Goal: Task Accomplishment & Management: Use online tool/utility

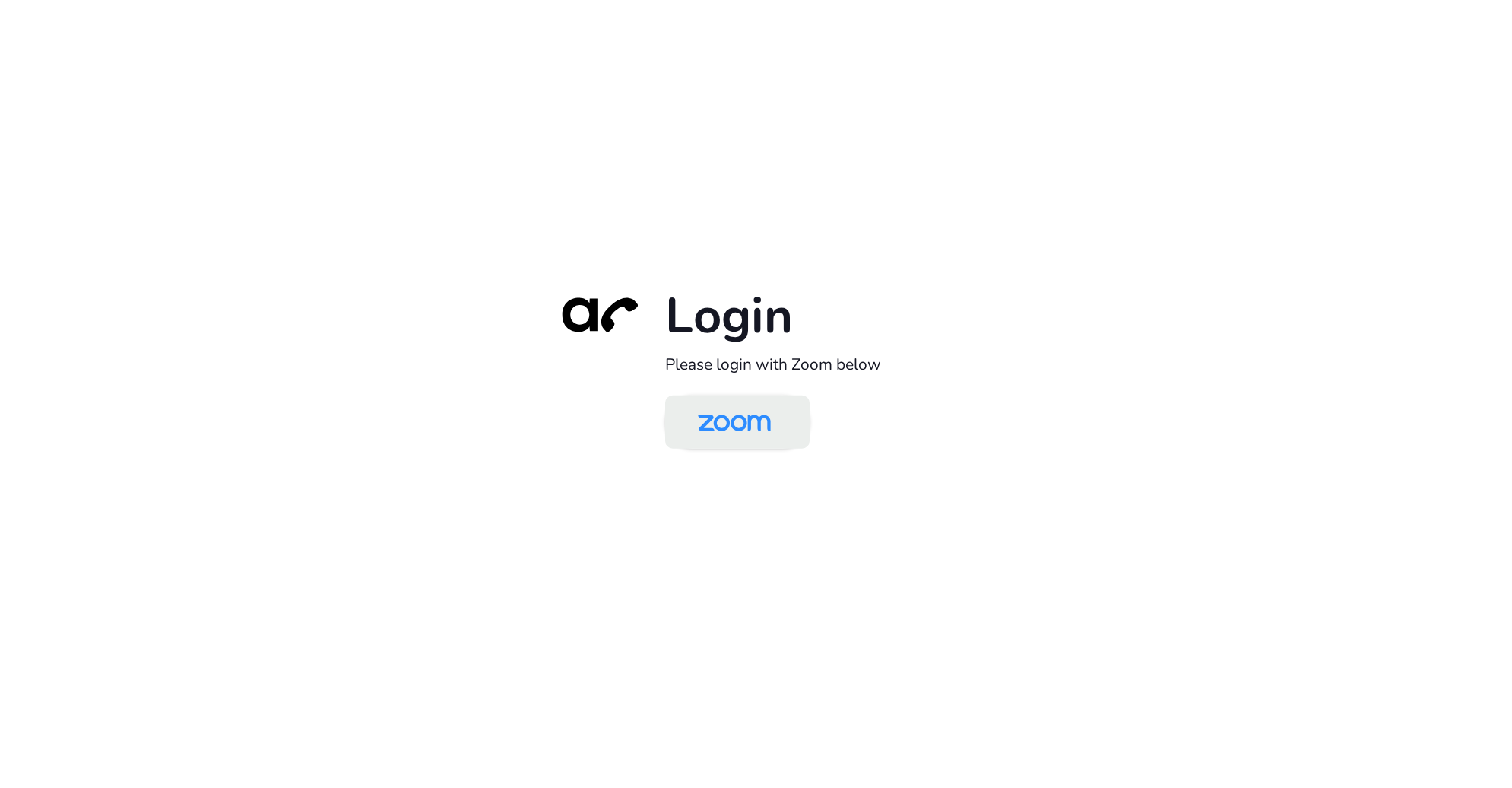
click at [760, 434] on img at bounding box center [734, 424] width 105 height 49
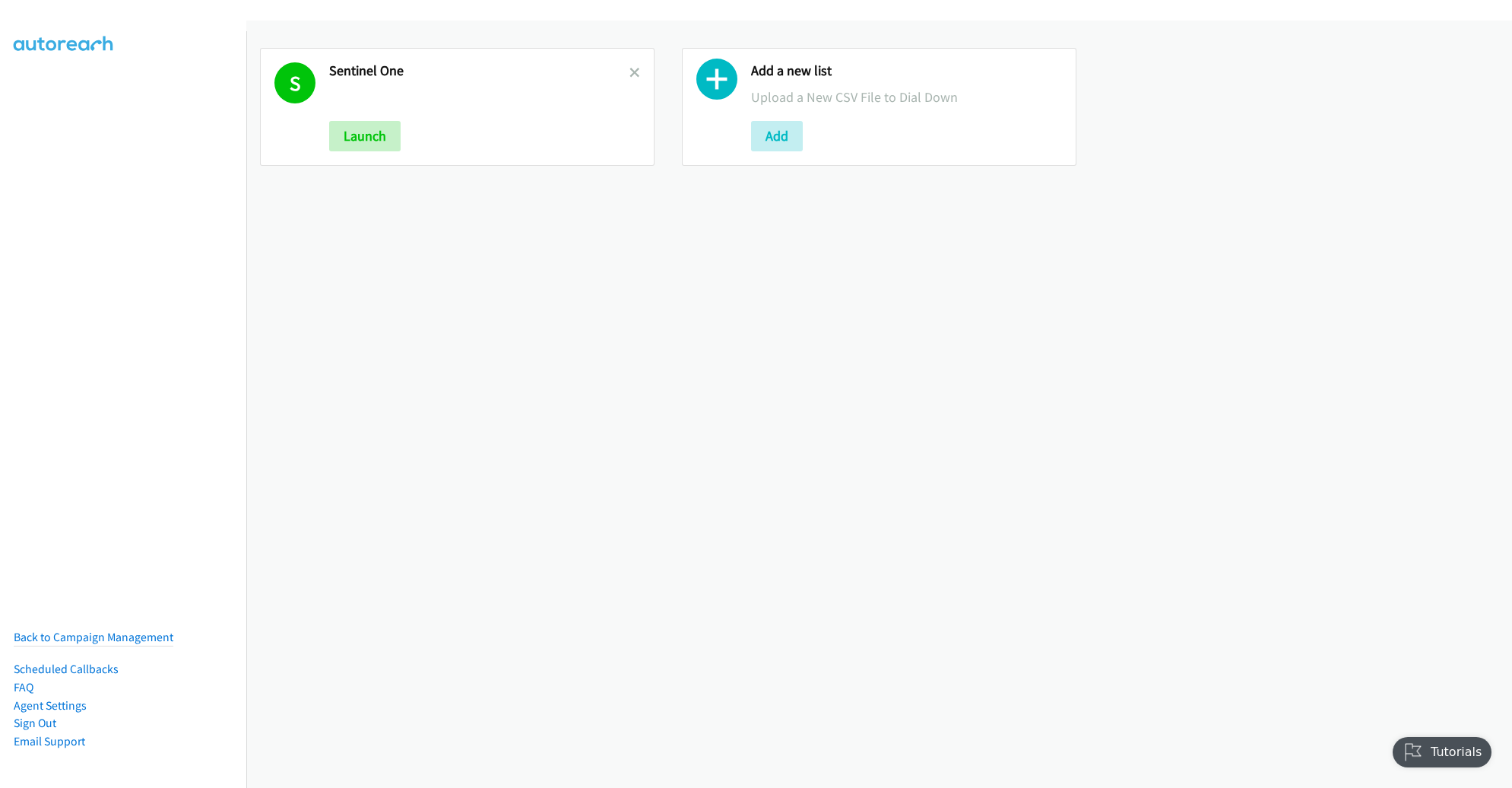
click at [630, 67] on link at bounding box center [635, 73] width 11 height 18
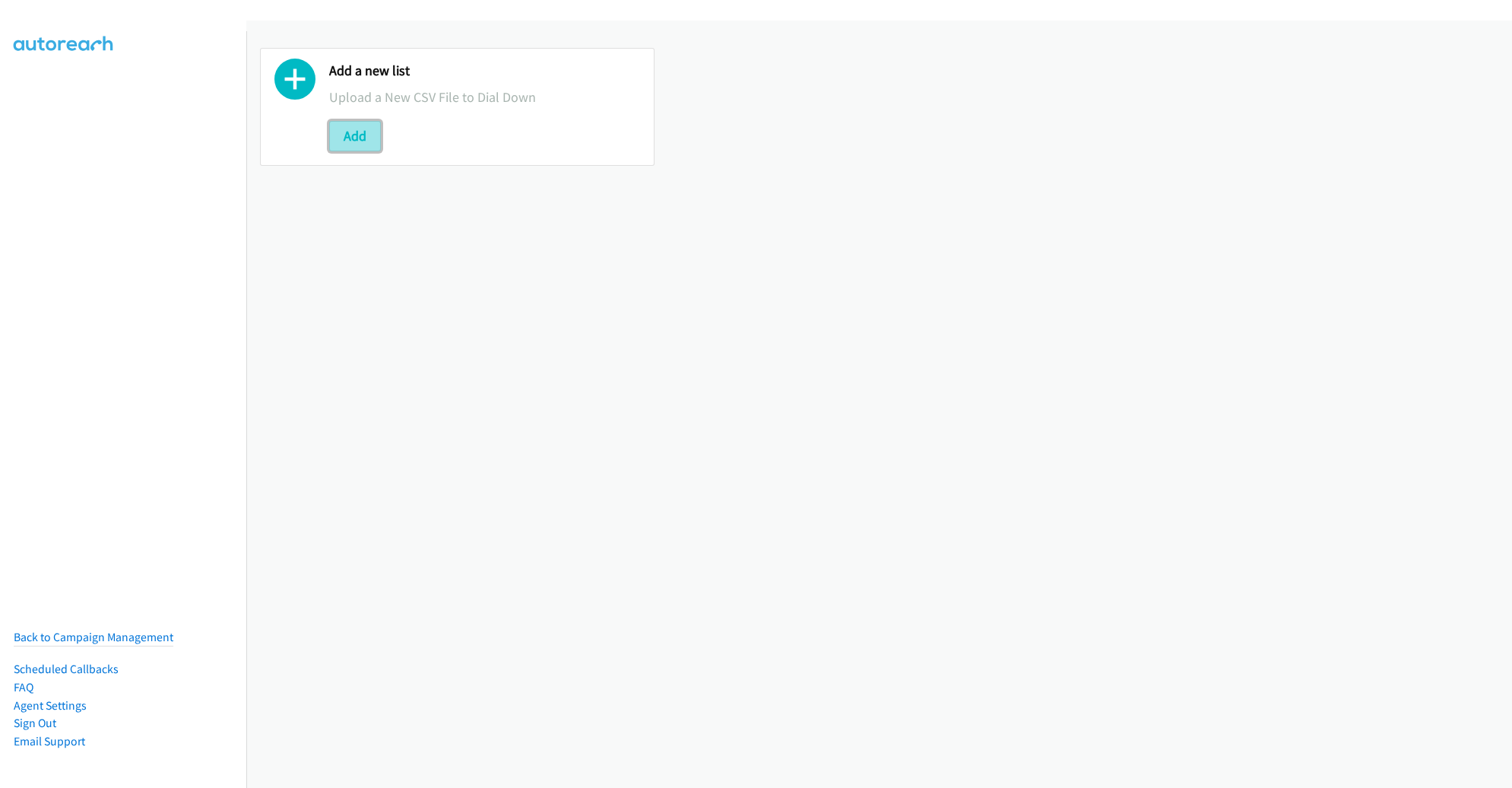
click at [353, 121] on button "Add" at bounding box center [354, 135] width 51 height 31
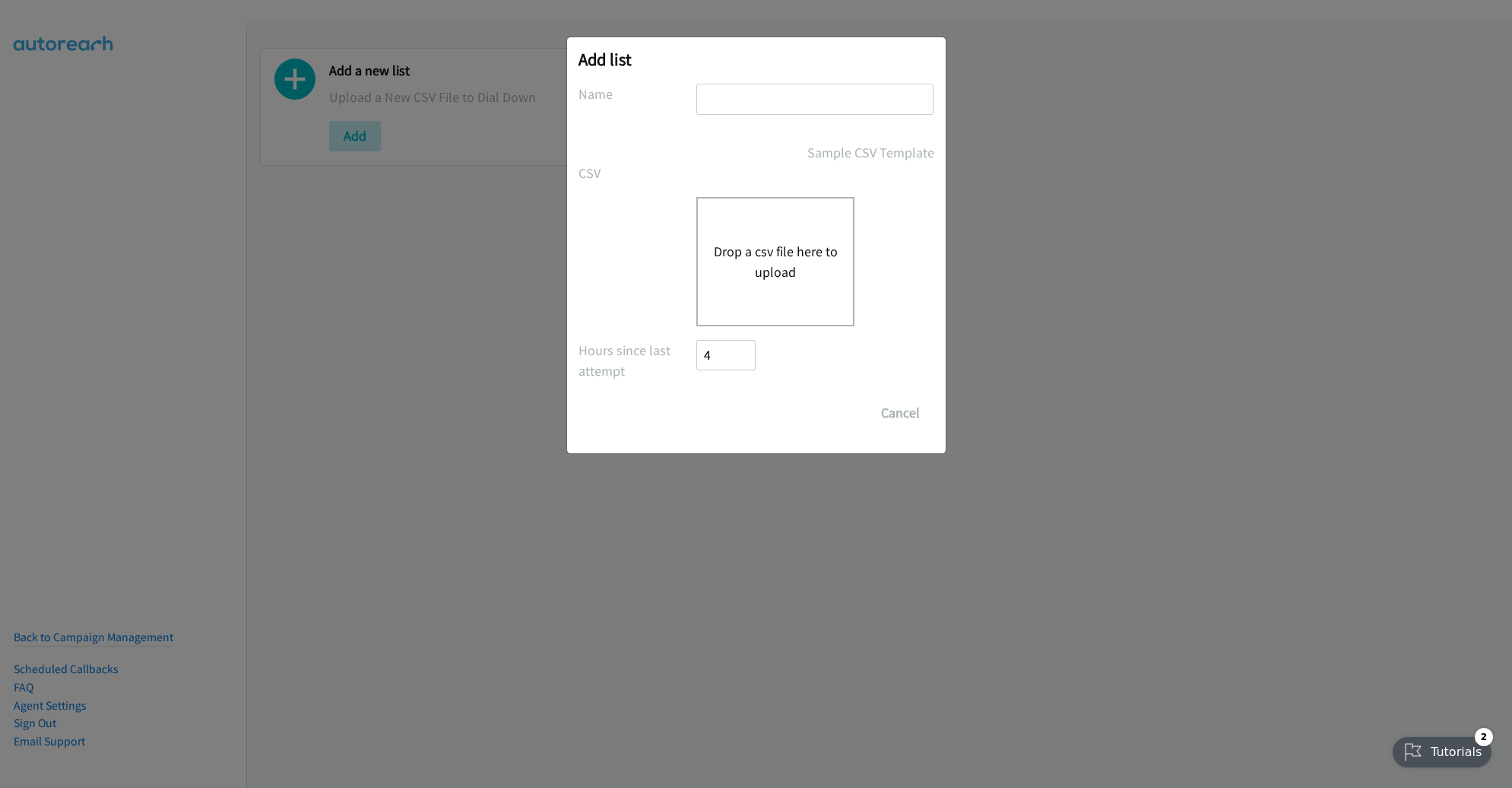
click at [783, 251] on button "Drop a csv file here to upload" at bounding box center [775, 262] width 124 height 41
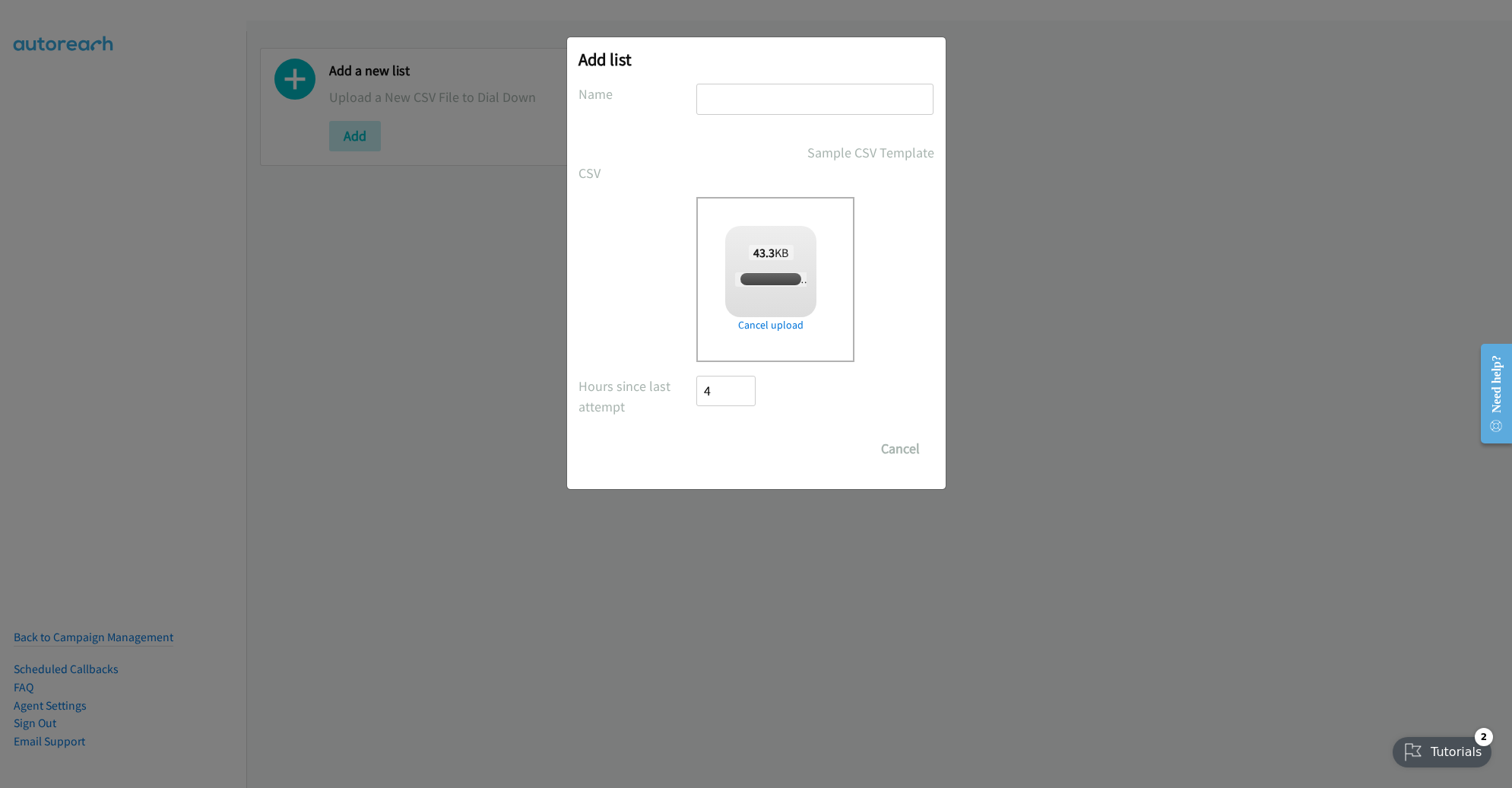
checkbox input "true"
click at [789, 103] on input "text" at bounding box center [814, 100] width 237 height 32
type input "LENOVO"
click at [746, 454] on input "Save List" at bounding box center [736, 448] width 80 height 31
